Goal: Task Accomplishment & Management: Manage account settings

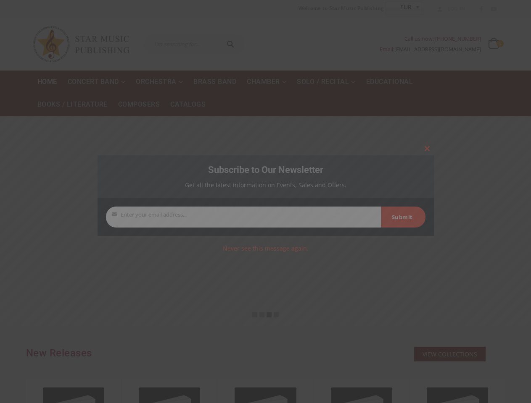
click at [265, 202] on form "Your email Enter your email address... Submit" at bounding box center [265, 217] width 336 height 38
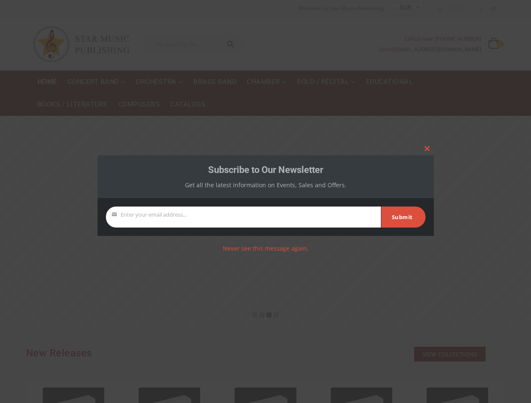
click at [265, 202] on form "Your email Enter your email address... Submit" at bounding box center [265, 217] width 336 height 38
click at [427, 149] on span at bounding box center [426, 148] width 13 height 5
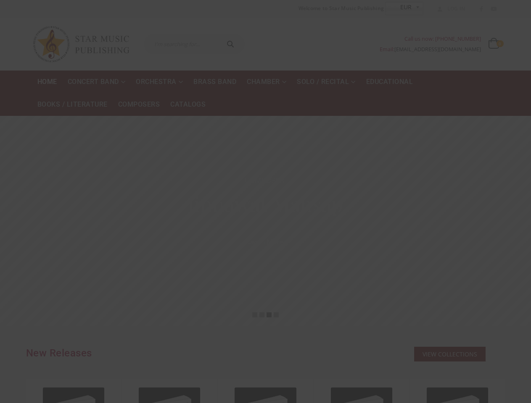
click at [265, 248] on link "Never see this message again." at bounding box center [266, 249] width 86 height 8
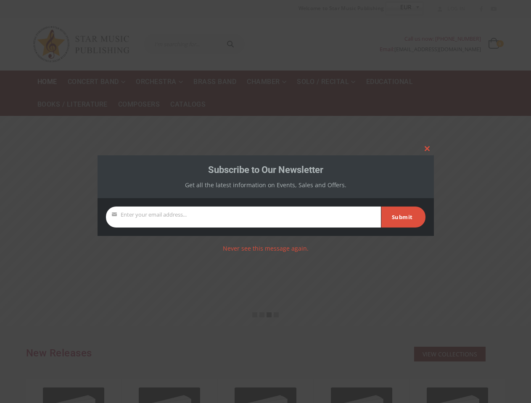
click at [265, 202] on form "Your email Enter your email address... Submit" at bounding box center [265, 217] width 336 height 38
click at [427, 149] on span at bounding box center [426, 148] width 13 height 5
click at [265, 248] on link "Never see this message again." at bounding box center [266, 249] width 86 height 8
